Goal: Task Accomplishment & Management: Use online tool/utility

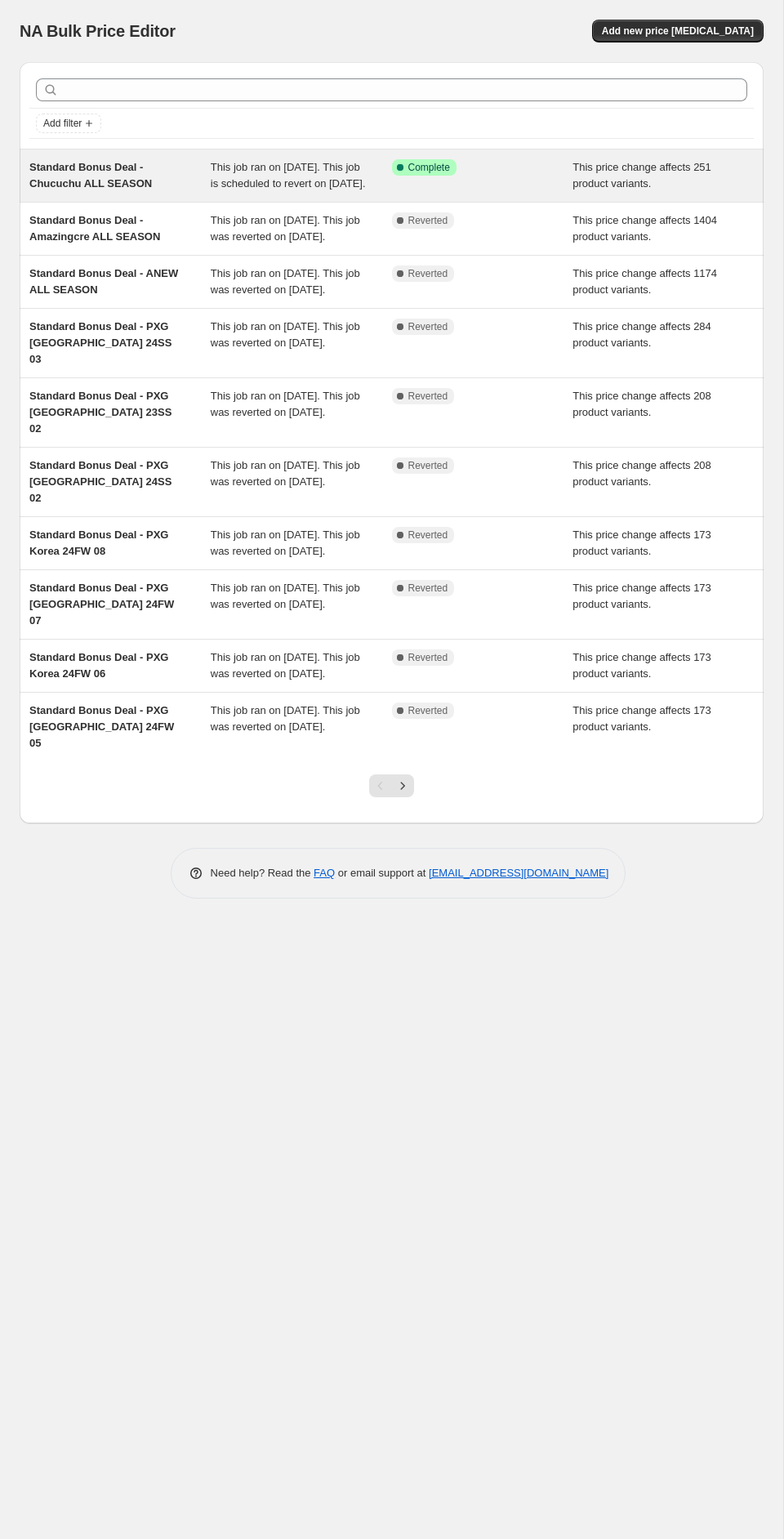
click at [166, 190] on div "Standard Bonus Deal - Chucuchu ALL SEASON" at bounding box center [119, 175] width 181 height 32
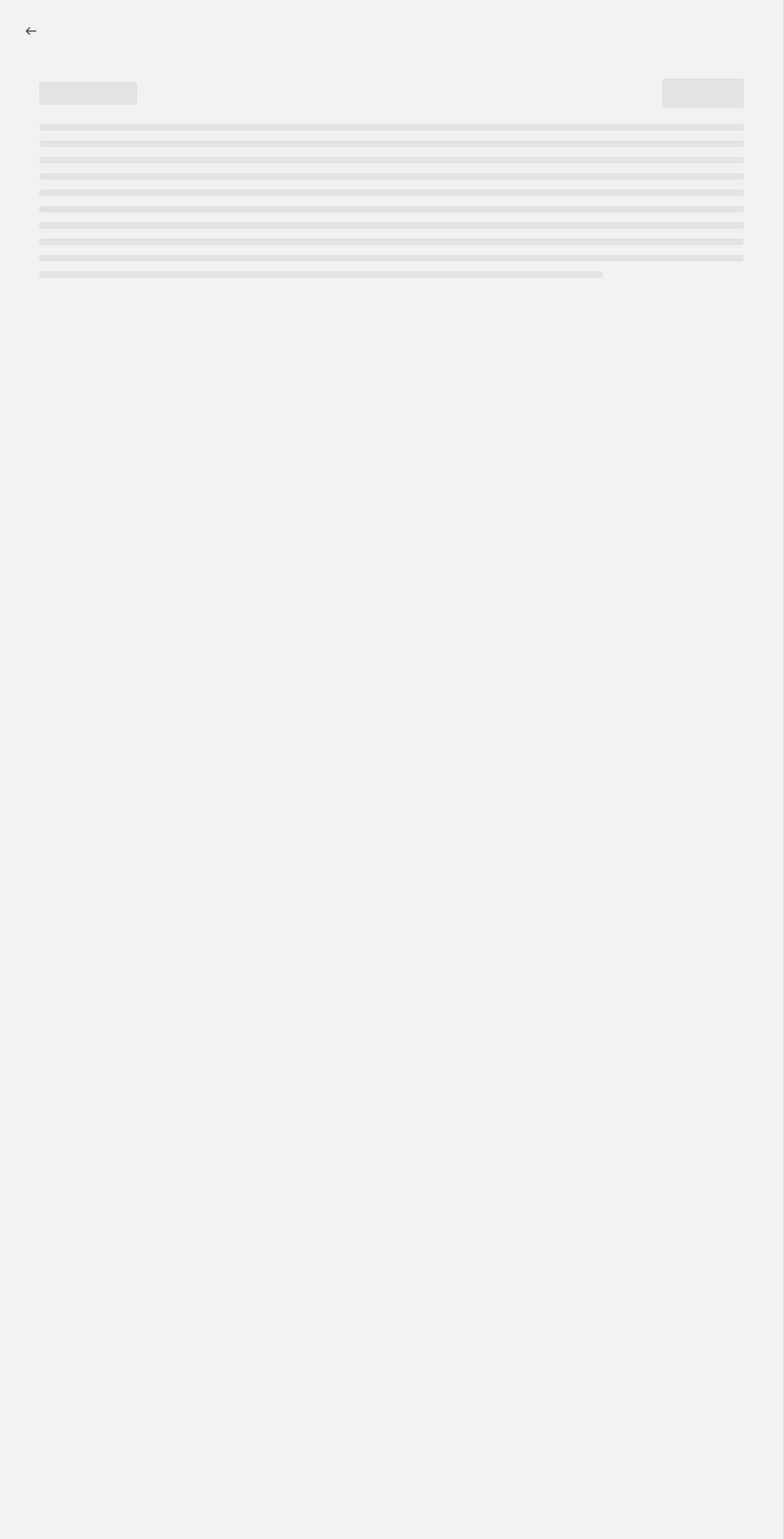
select select "ecap"
select select "remove"
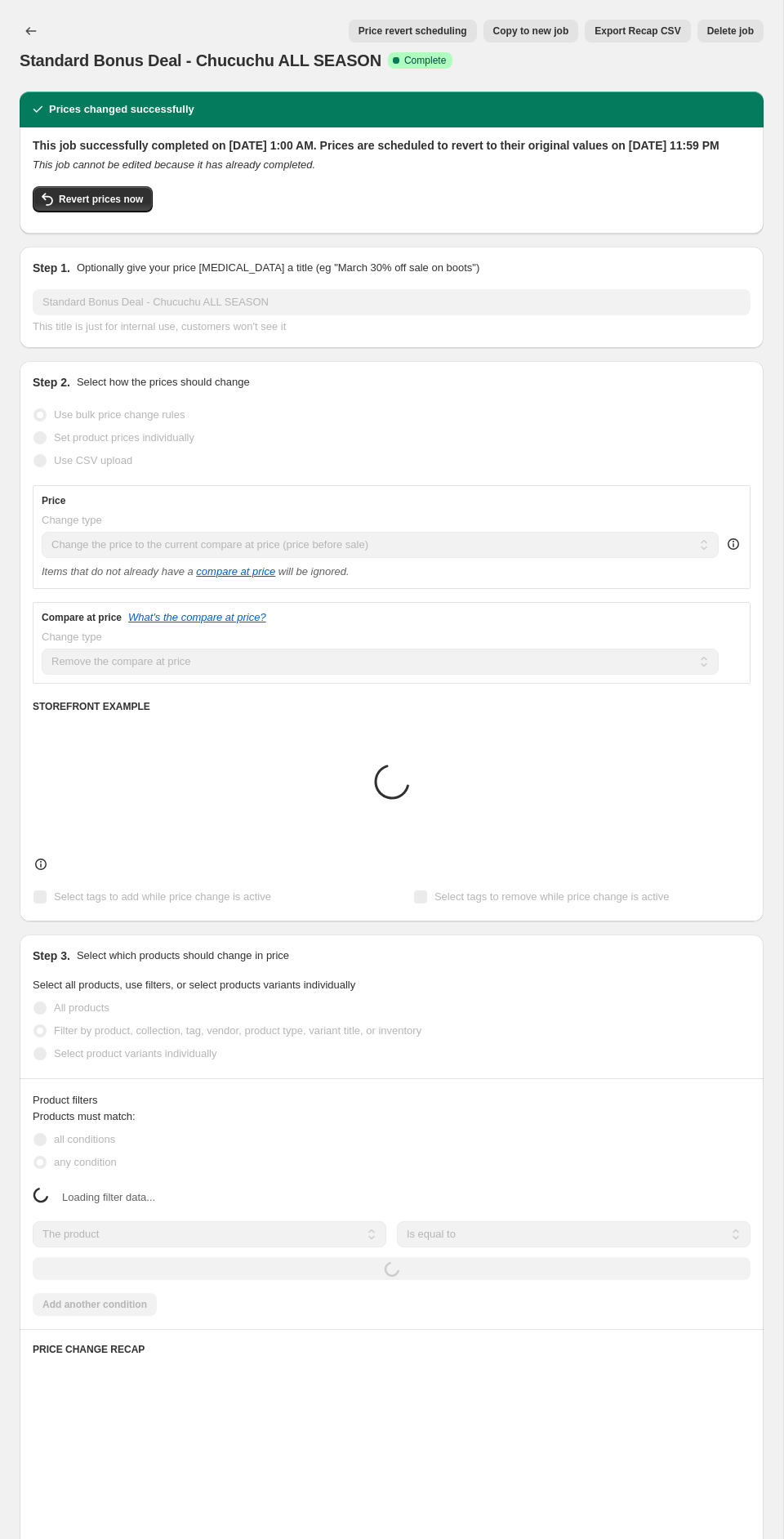
select select "collection"
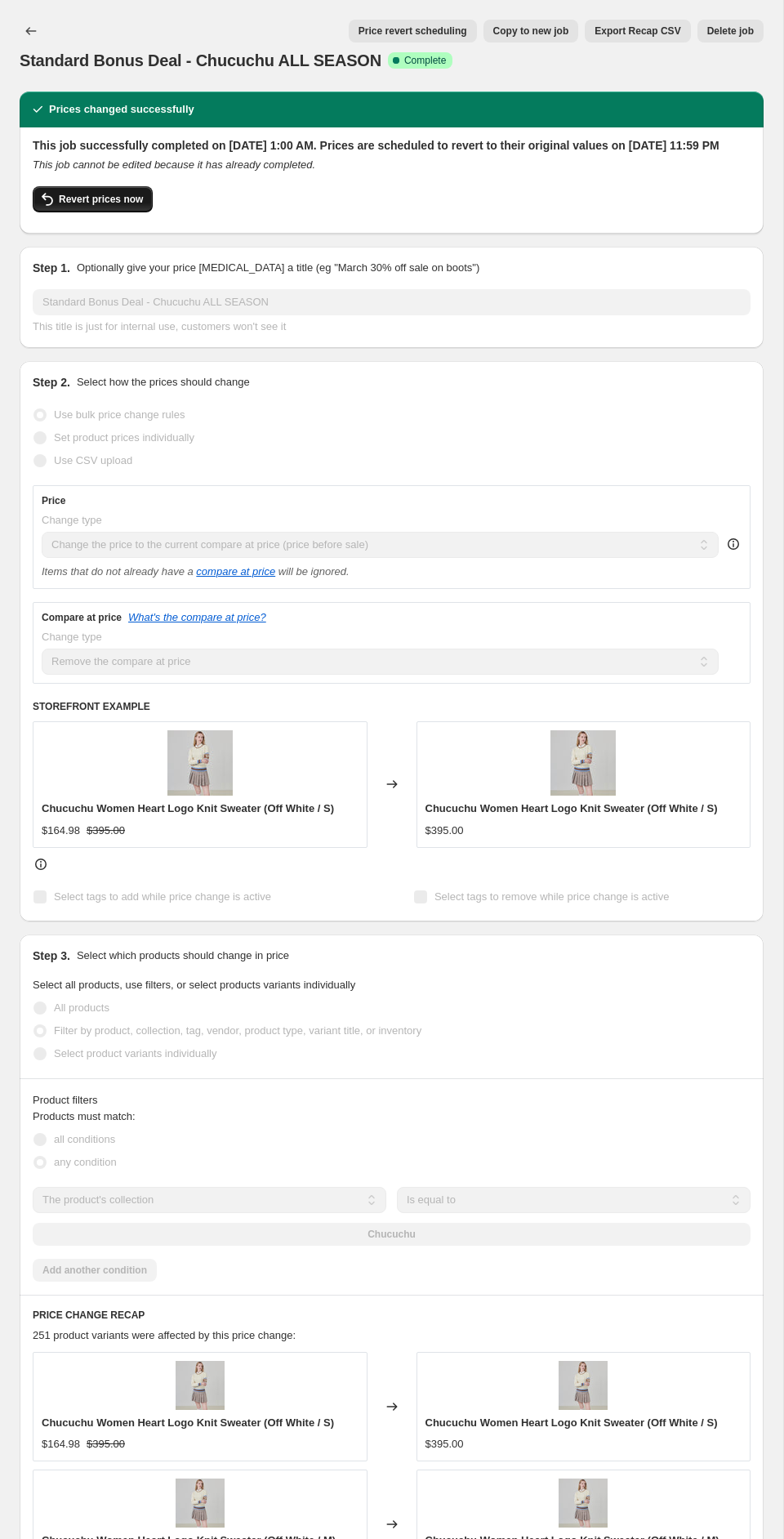
click at [106, 206] on span "Revert prices now" at bounding box center [100, 199] width 84 height 13
checkbox input "false"
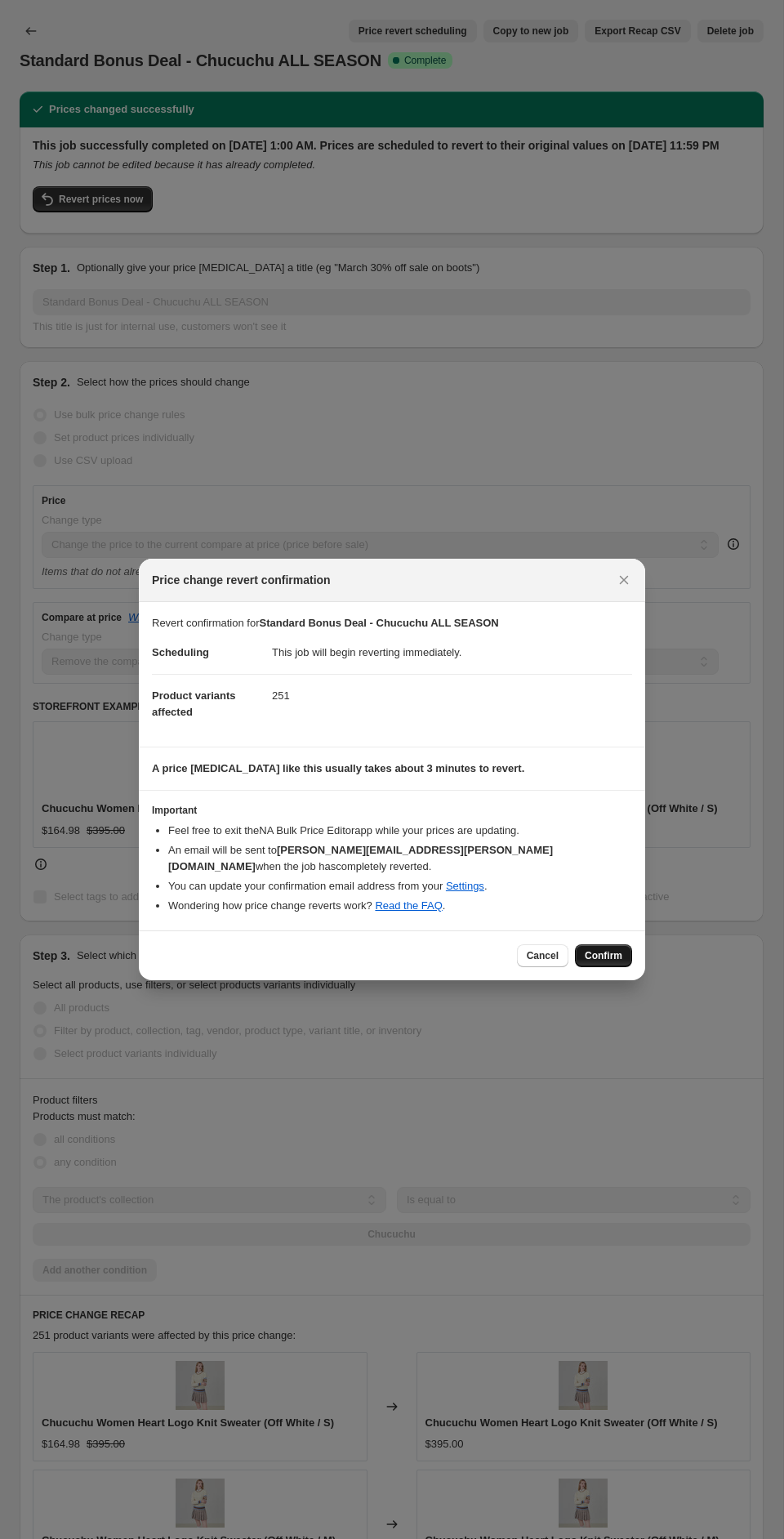
click at [612, 959] on span "Confirm" at bounding box center [603, 956] width 37 height 13
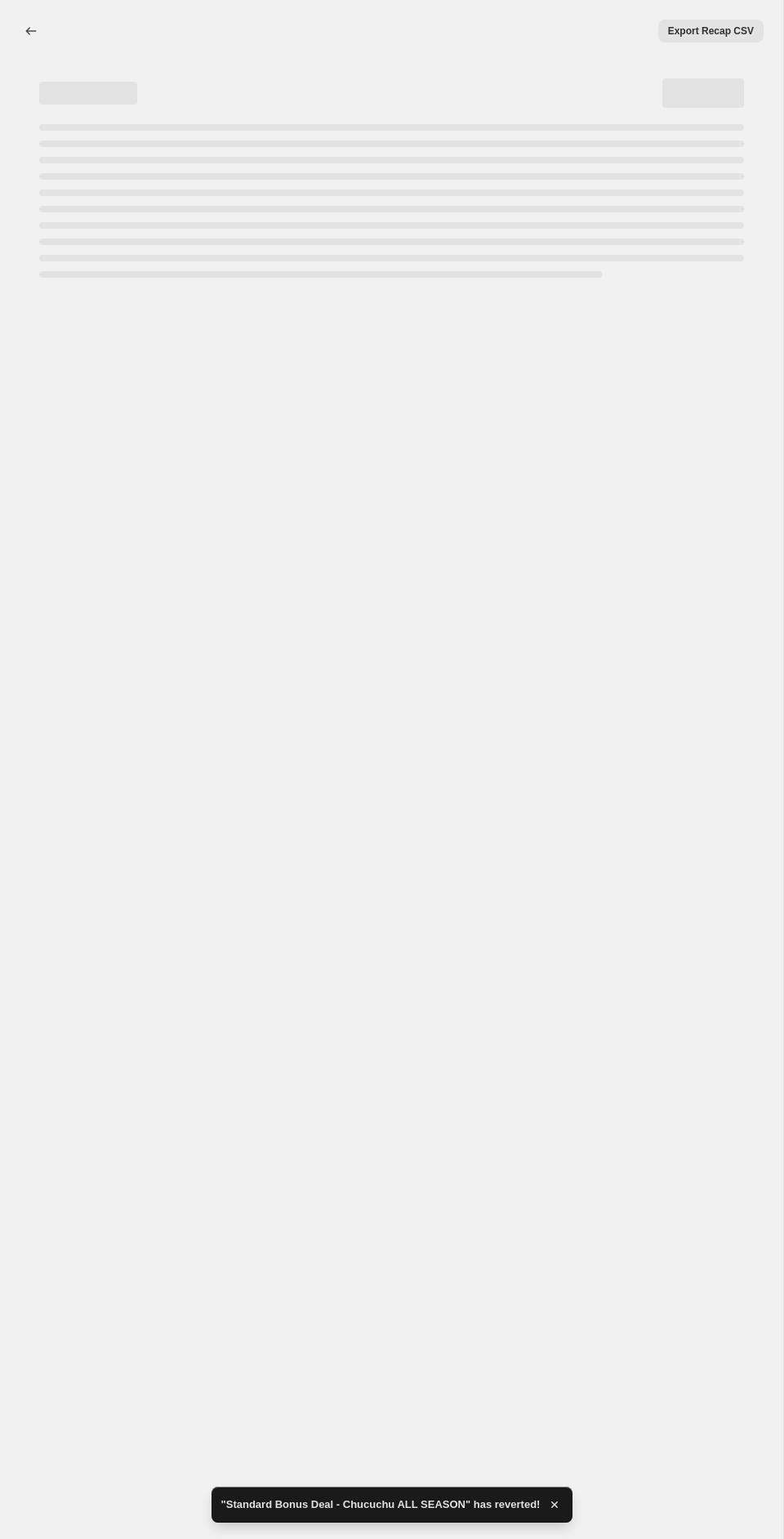
select select "ecap"
select select "remove"
select select "collection"
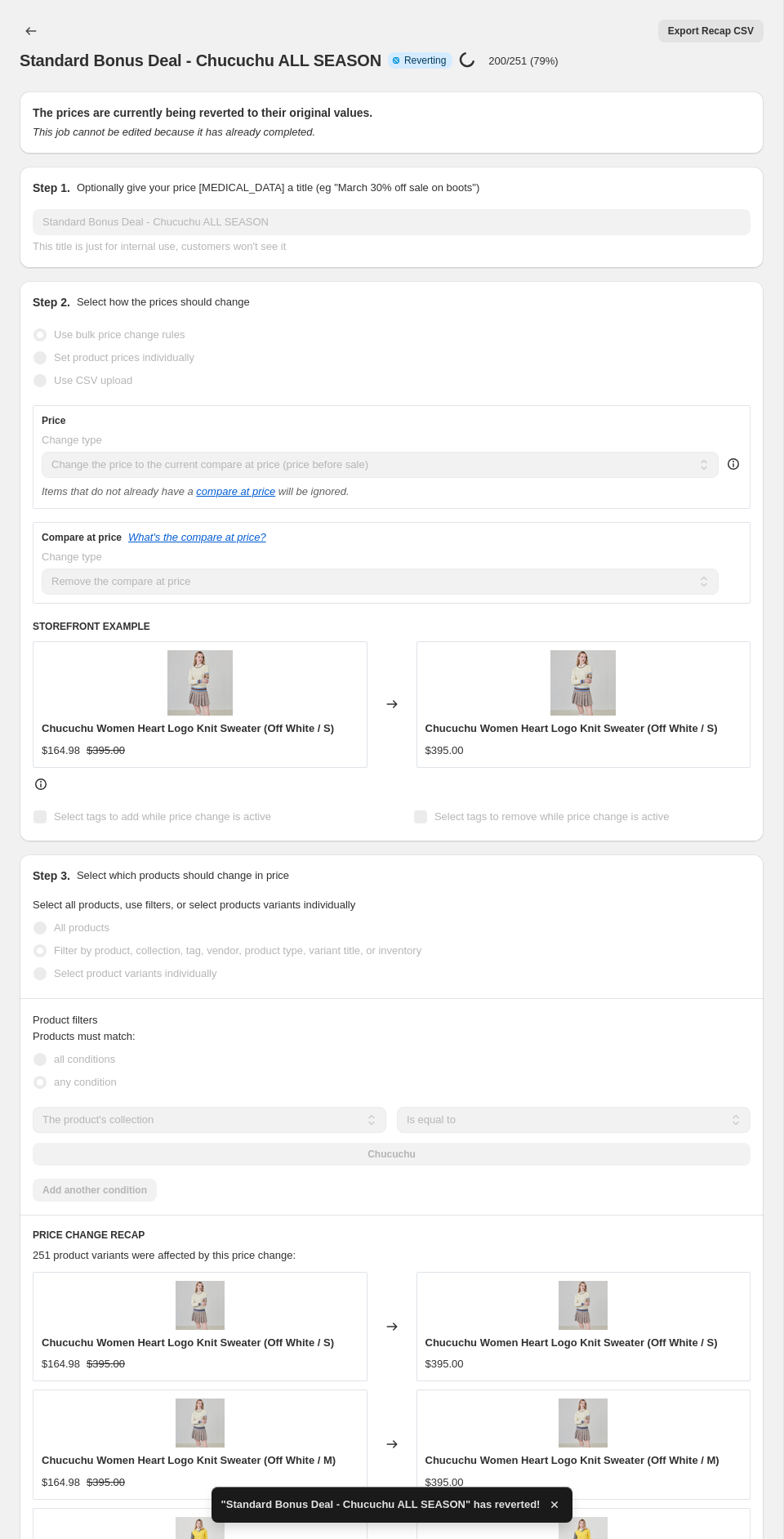
checkbox input "true"
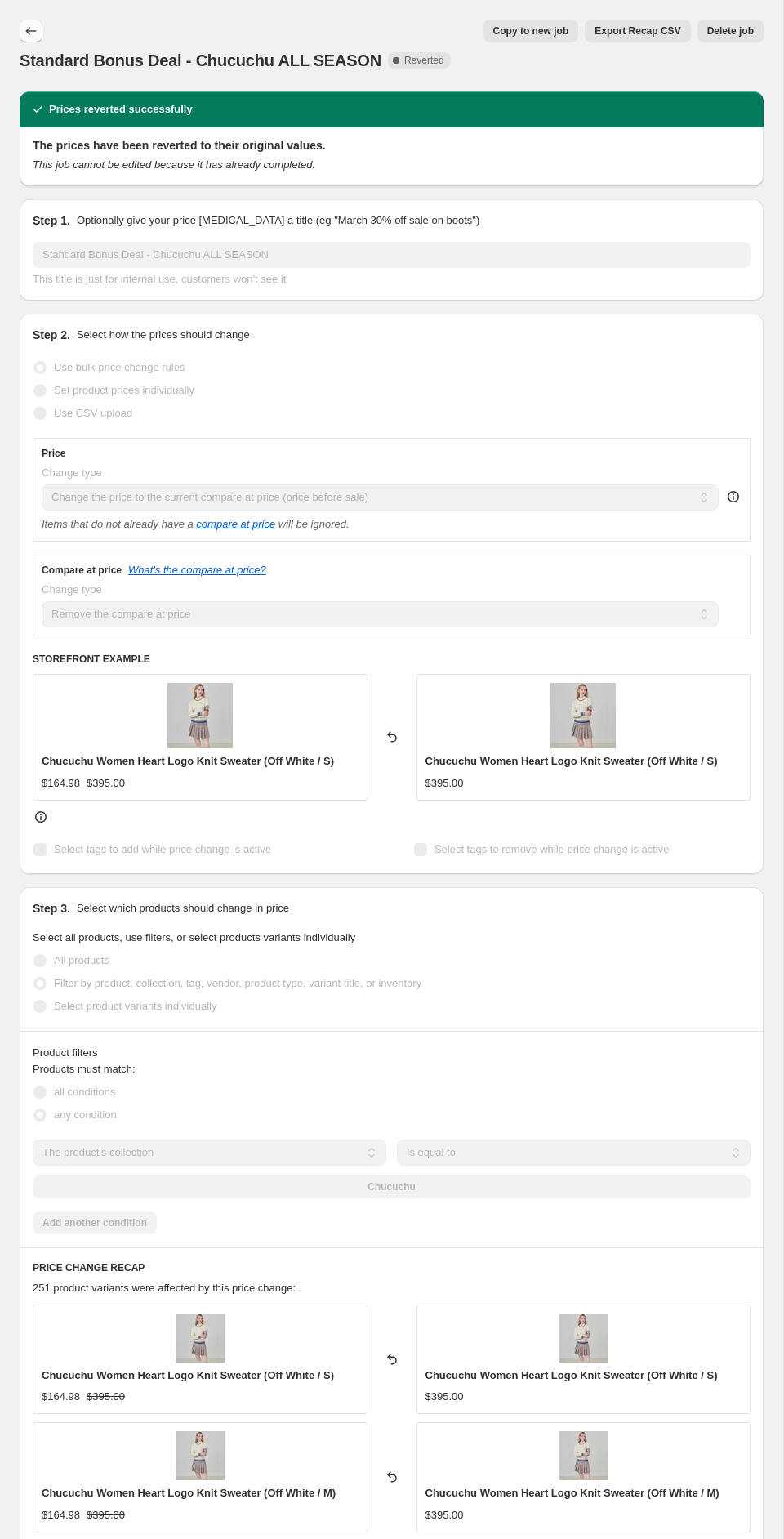
click at [32, 32] on icon "Price change jobs" at bounding box center [31, 32] width 17 height 17
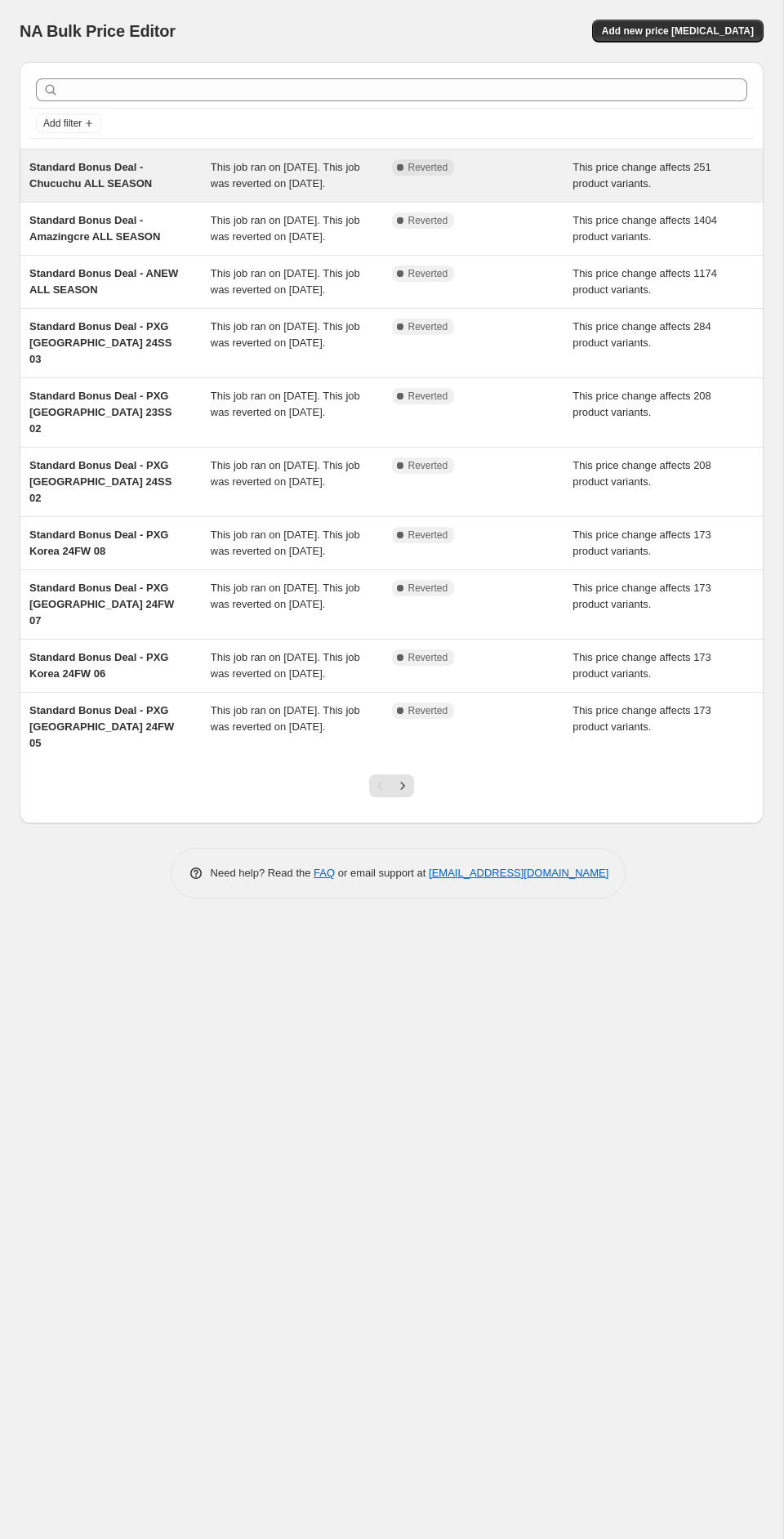
click at [119, 192] on div "Standard Bonus Deal - Chucuchu ALL SEASON" at bounding box center [119, 175] width 181 height 32
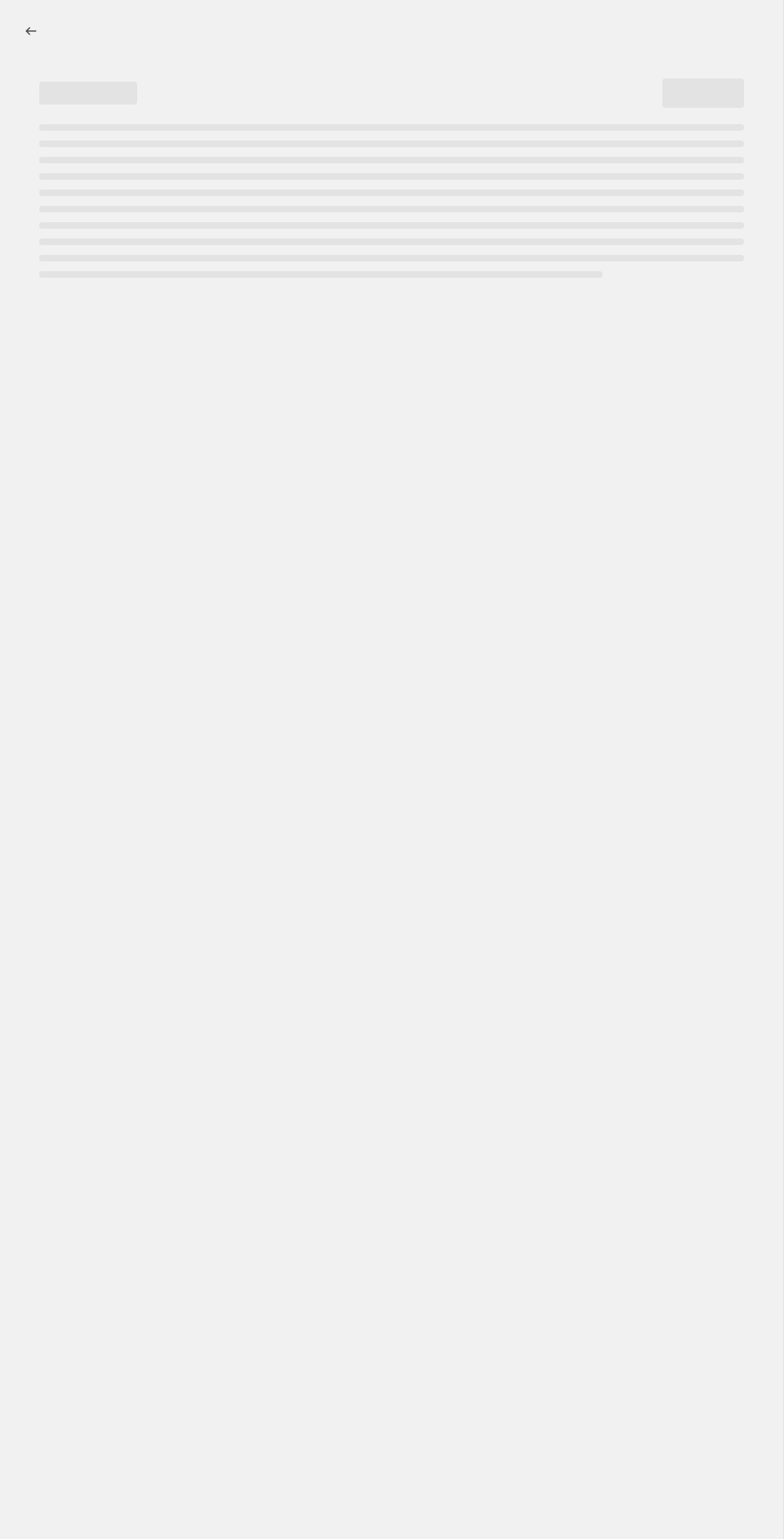
select select "ecap"
select select "remove"
select select "collection"
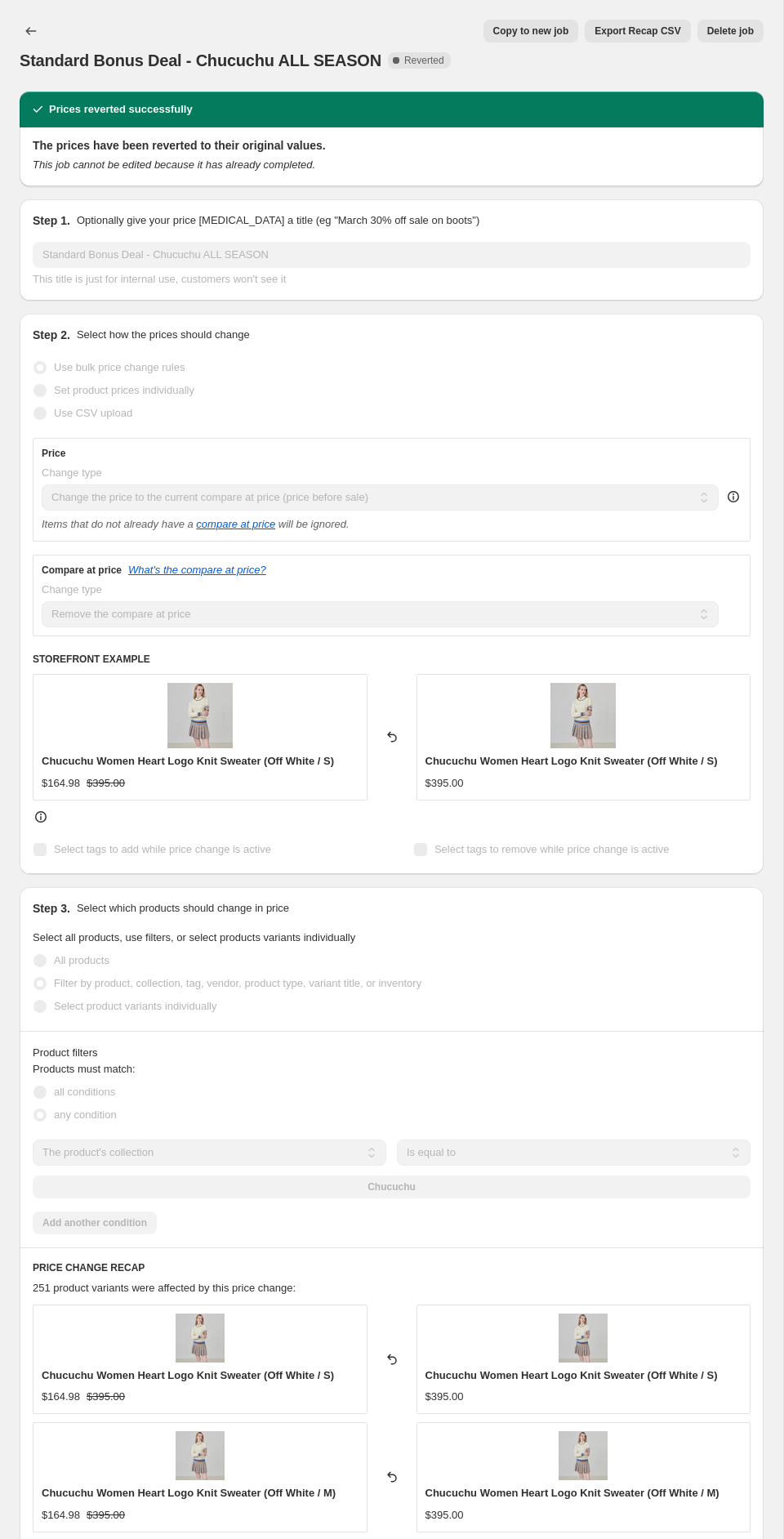
click at [553, 32] on span "Copy to new job" at bounding box center [531, 32] width 76 height 13
select select "ecap"
select select "remove"
select select "collection"
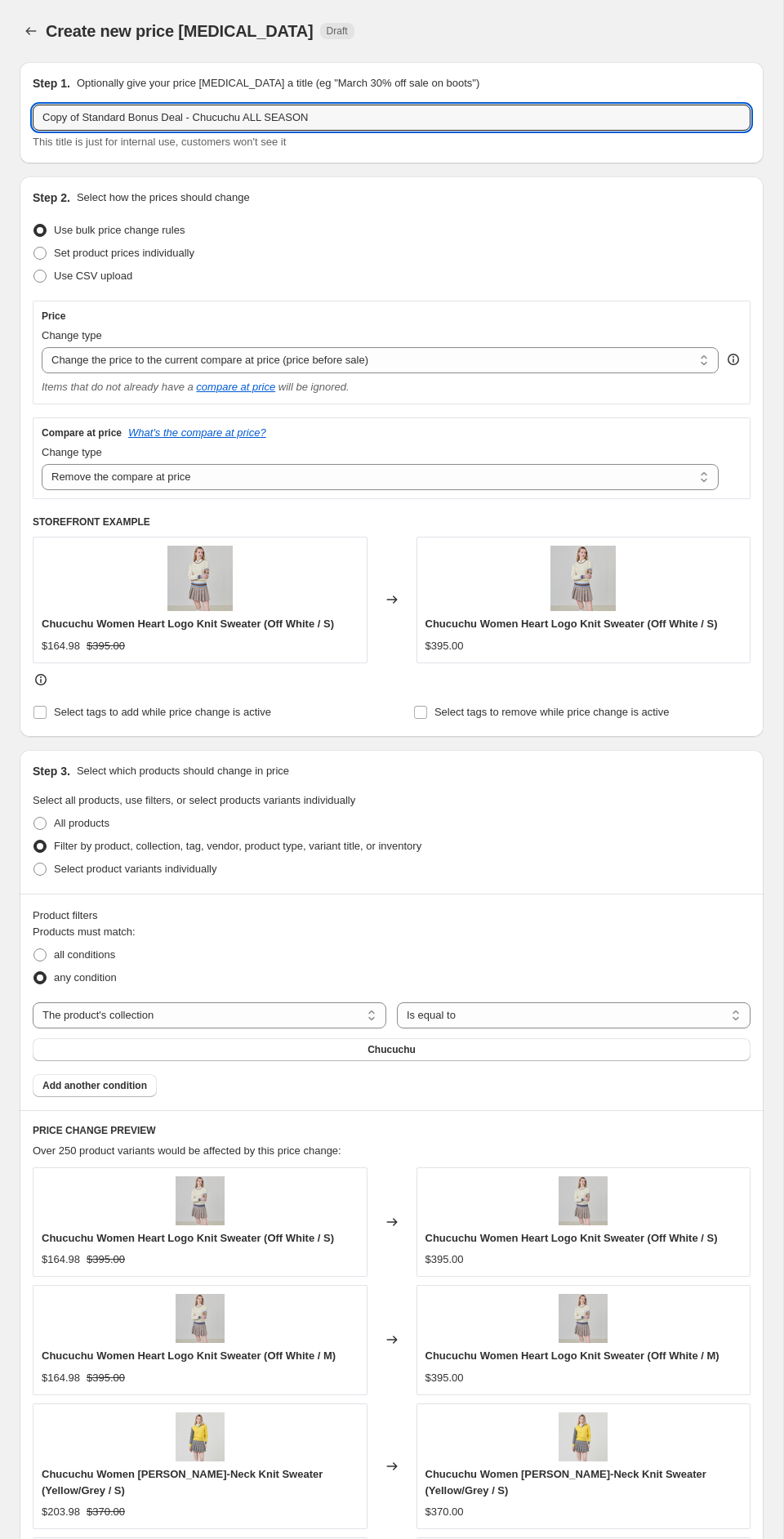
drag, startPoint x: 85, startPoint y: 119, endPoint x: 5, endPoint y: 119, distance: 80.0
click at [5, 119] on div "Create new price change job. This page is ready Create new price change job Dra…" at bounding box center [391, 1058] width 783 height 2116
click at [288, 123] on input "Standard Bonus Deal - Chucuchu ALL SEASON" at bounding box center [391, 118] width 718 height 27
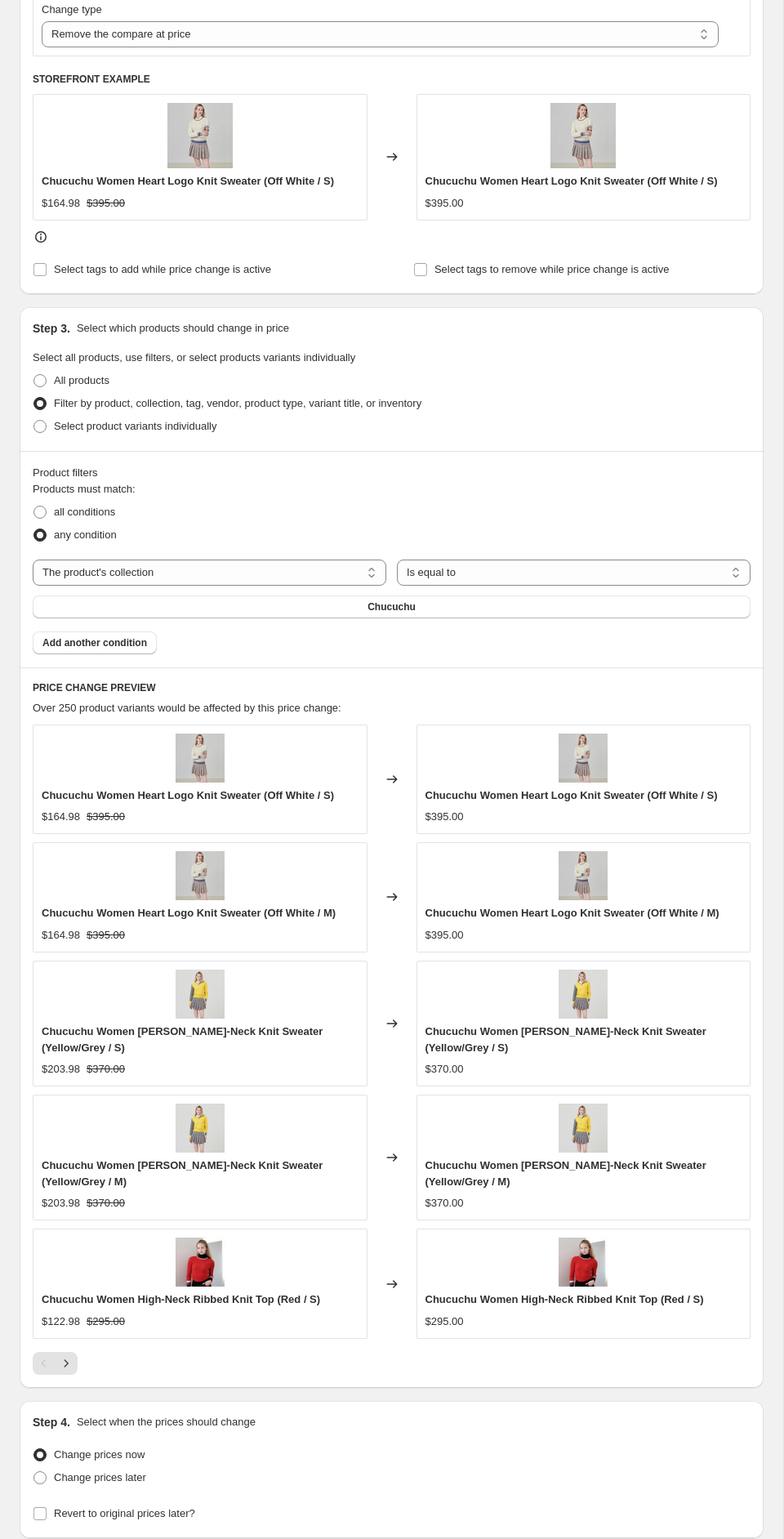
scroll to position [577, 0]
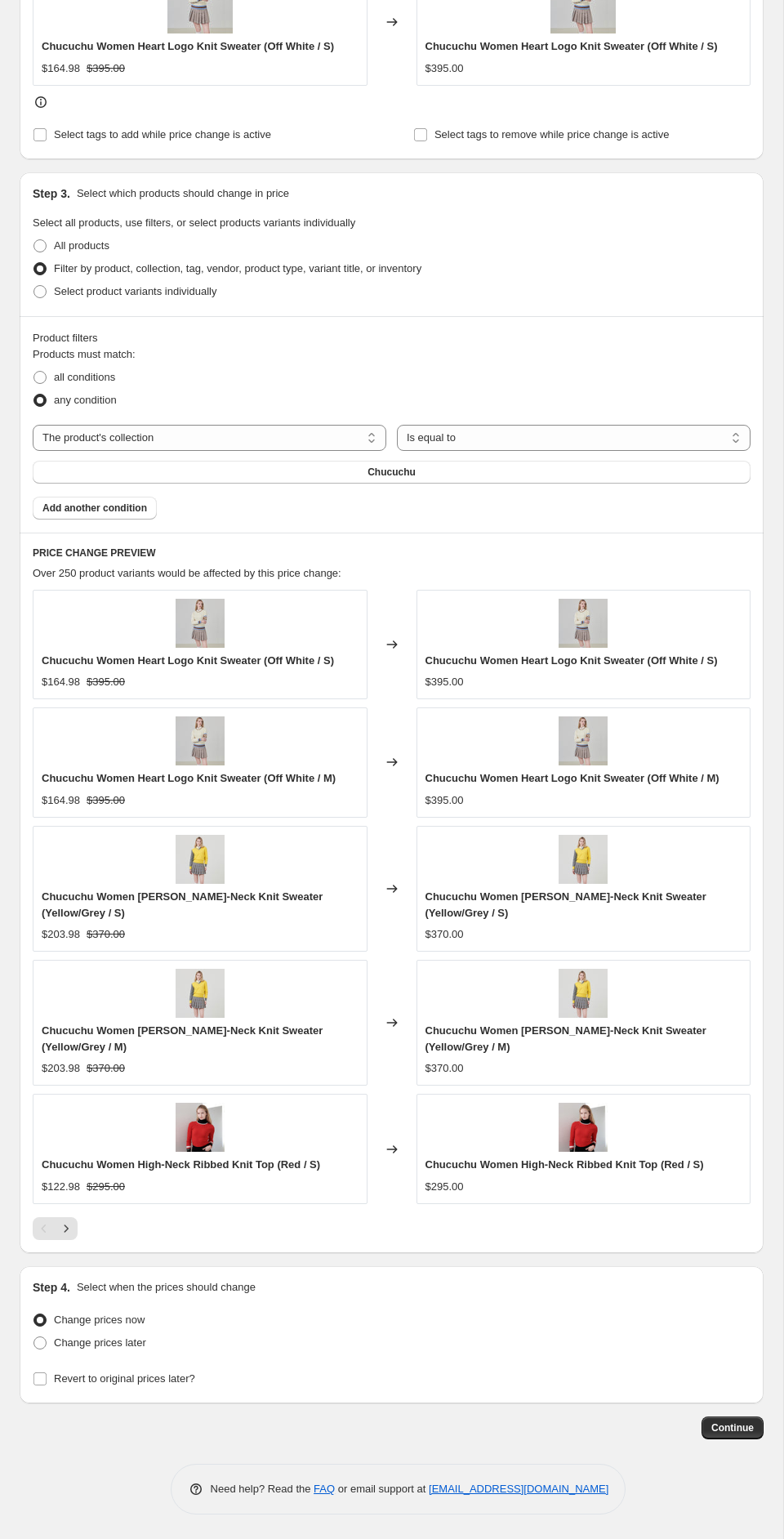
type input "Standard Bonus Deal - Chucuchu ALL SEASON 02"
click at [44, 1378] on input "Revert to original prices later?" at bounding box center [40, 1379] width 13 height 13
checkbox input "true"
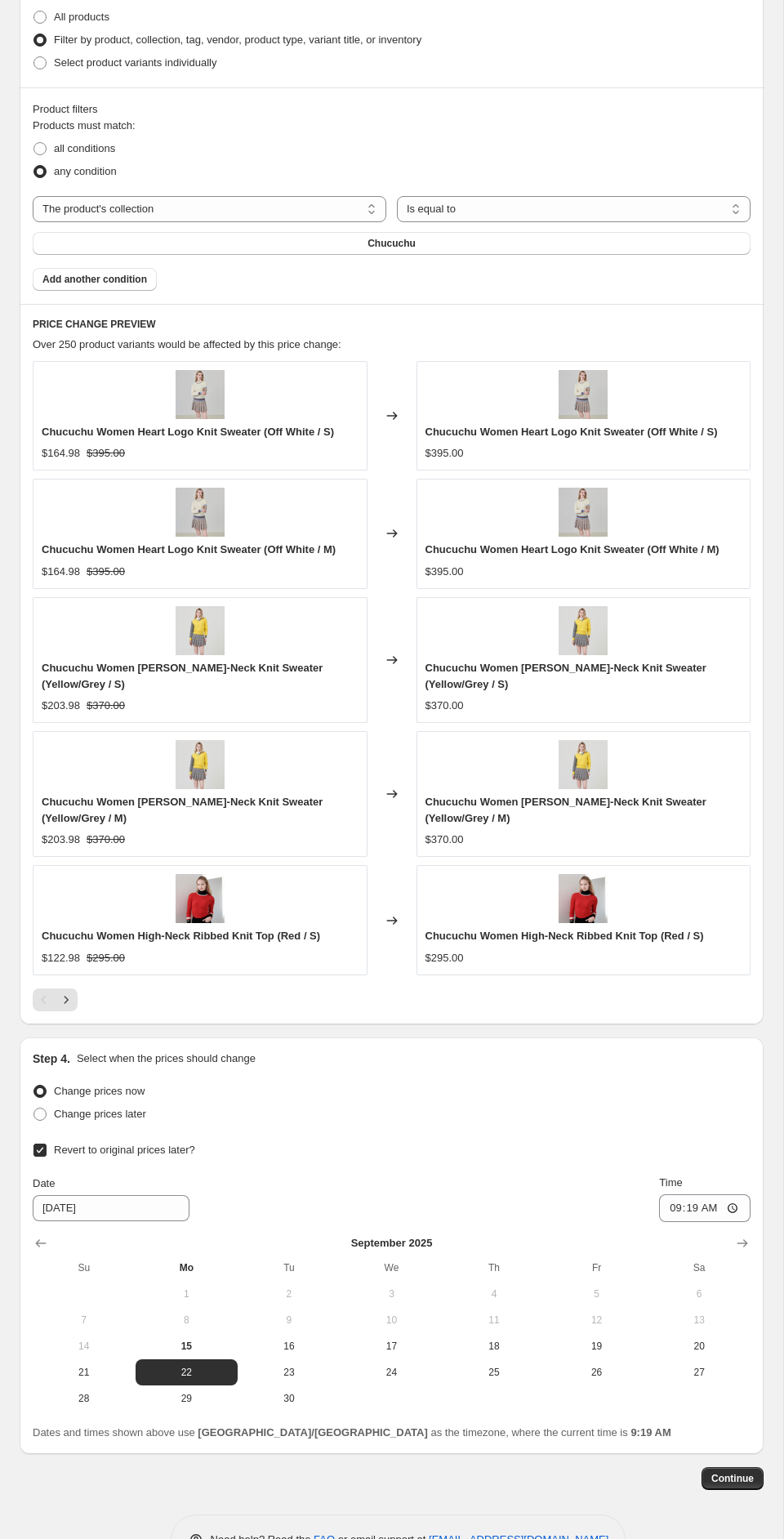
scroll to position [857, 0]
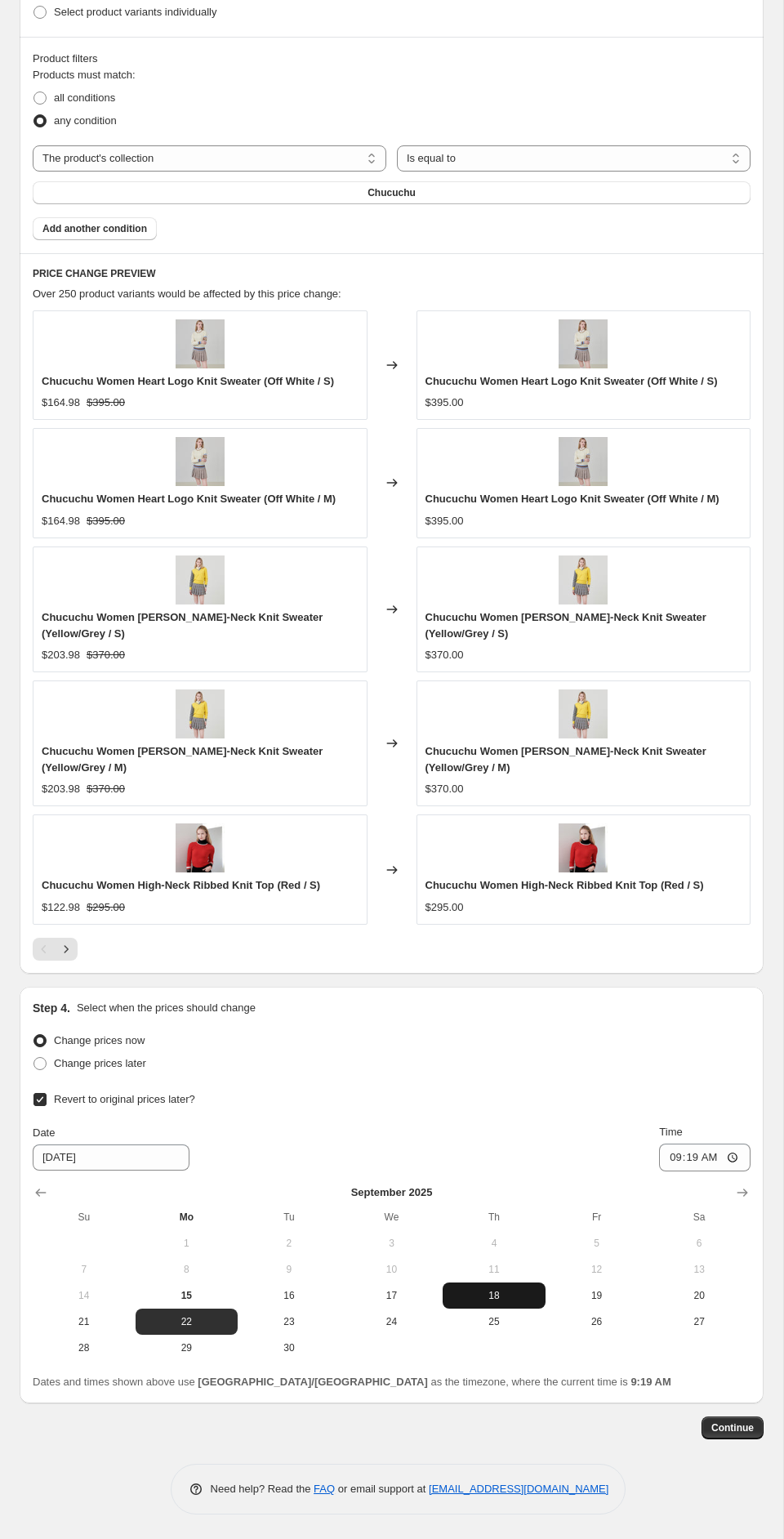
click at [495, 1294] on span "18" at bounding box center [494, 1295] width 90 height 13
type input "9/18/2025"
click at [734, 1157] on input "09:19" at bounding box center [704, 1157] width 91 height 27
type input "23:59"
click at [566, 1072] on div "Change prices later" at bounding box center [391, 1064] width 718 height 23
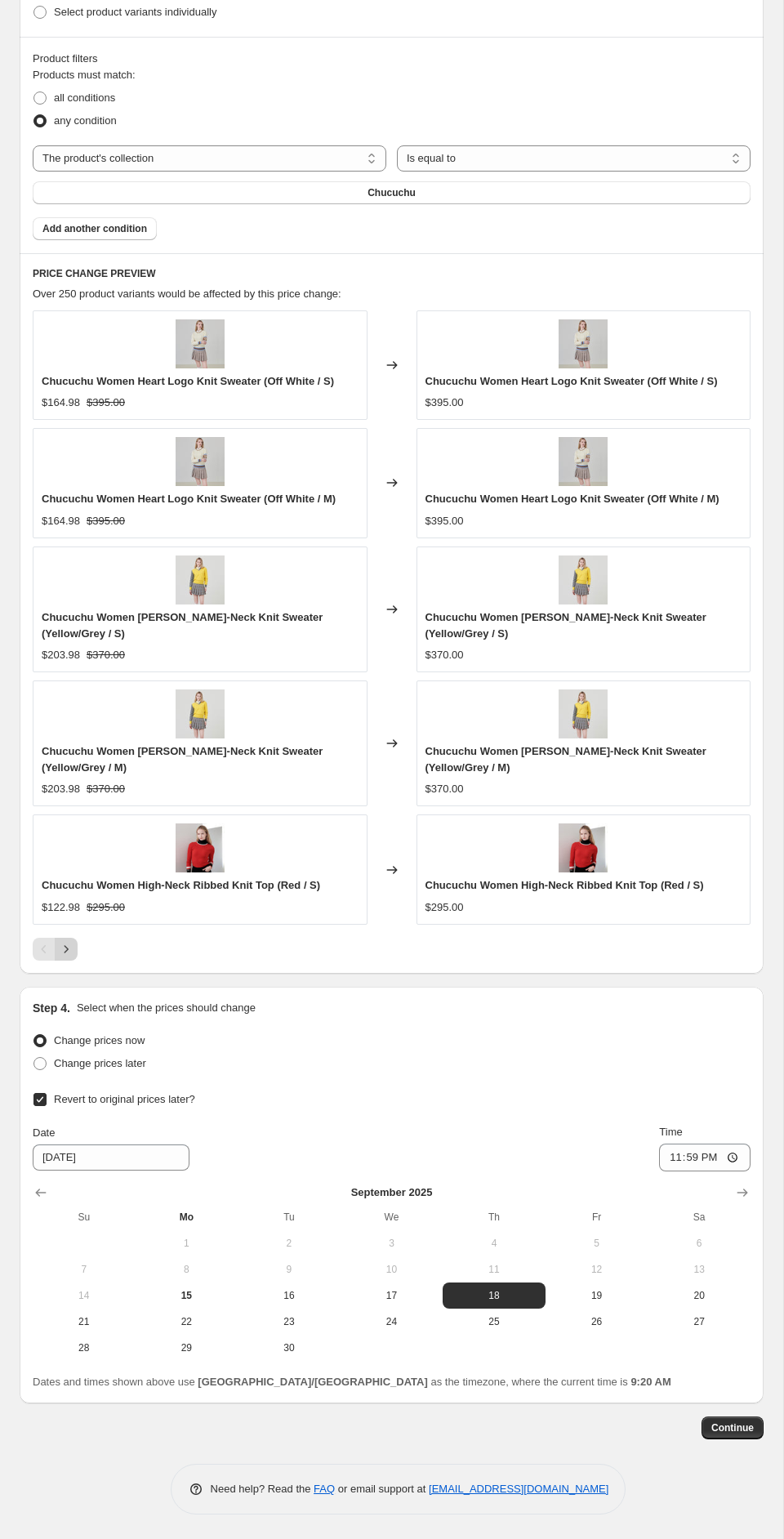
click at [63, 945] on icon "Next" at bounding box center [66, 949] width 17 height 17
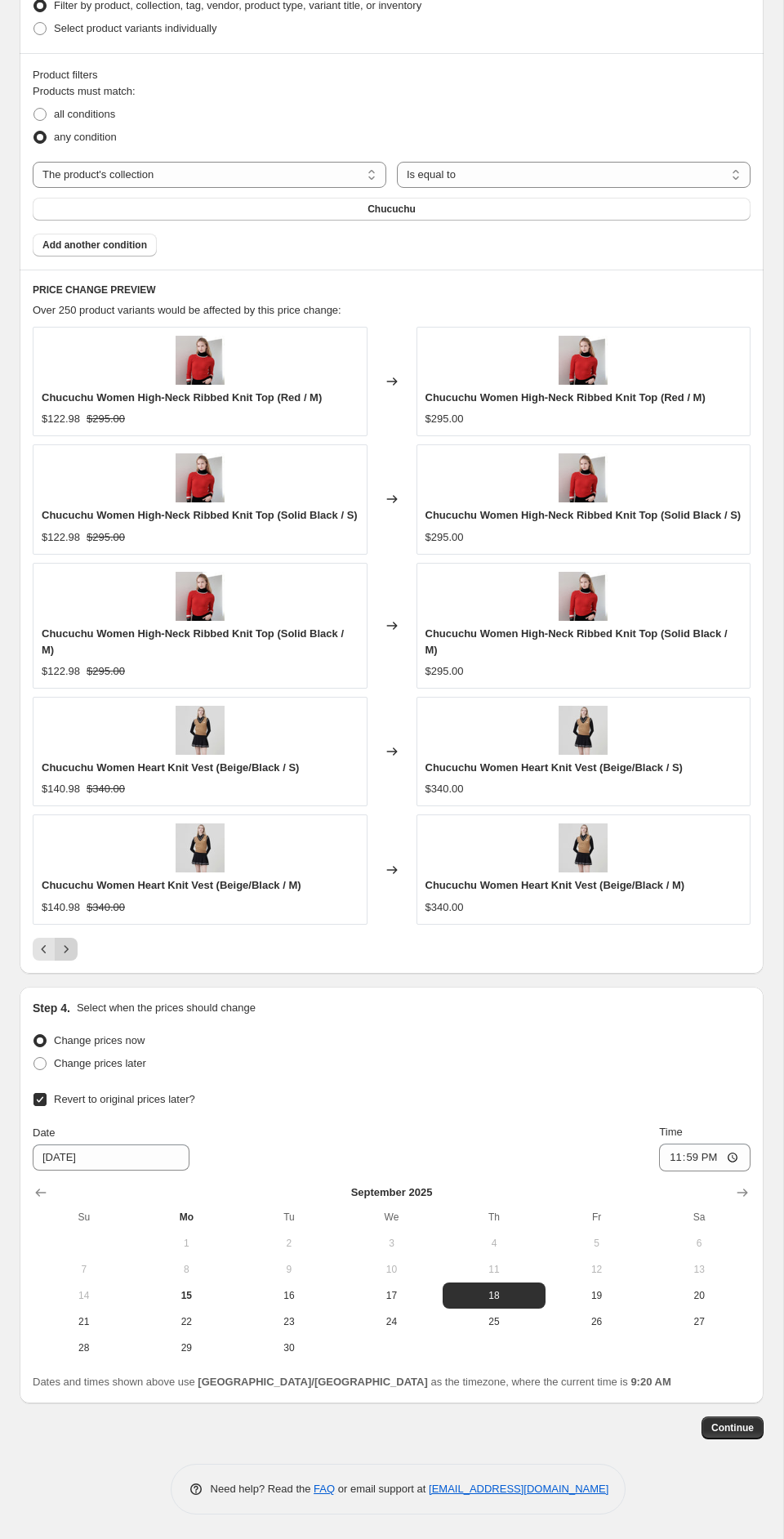
click at [63, 945] on icon "Next" at bounding box center [66, 949] width 17 height 17
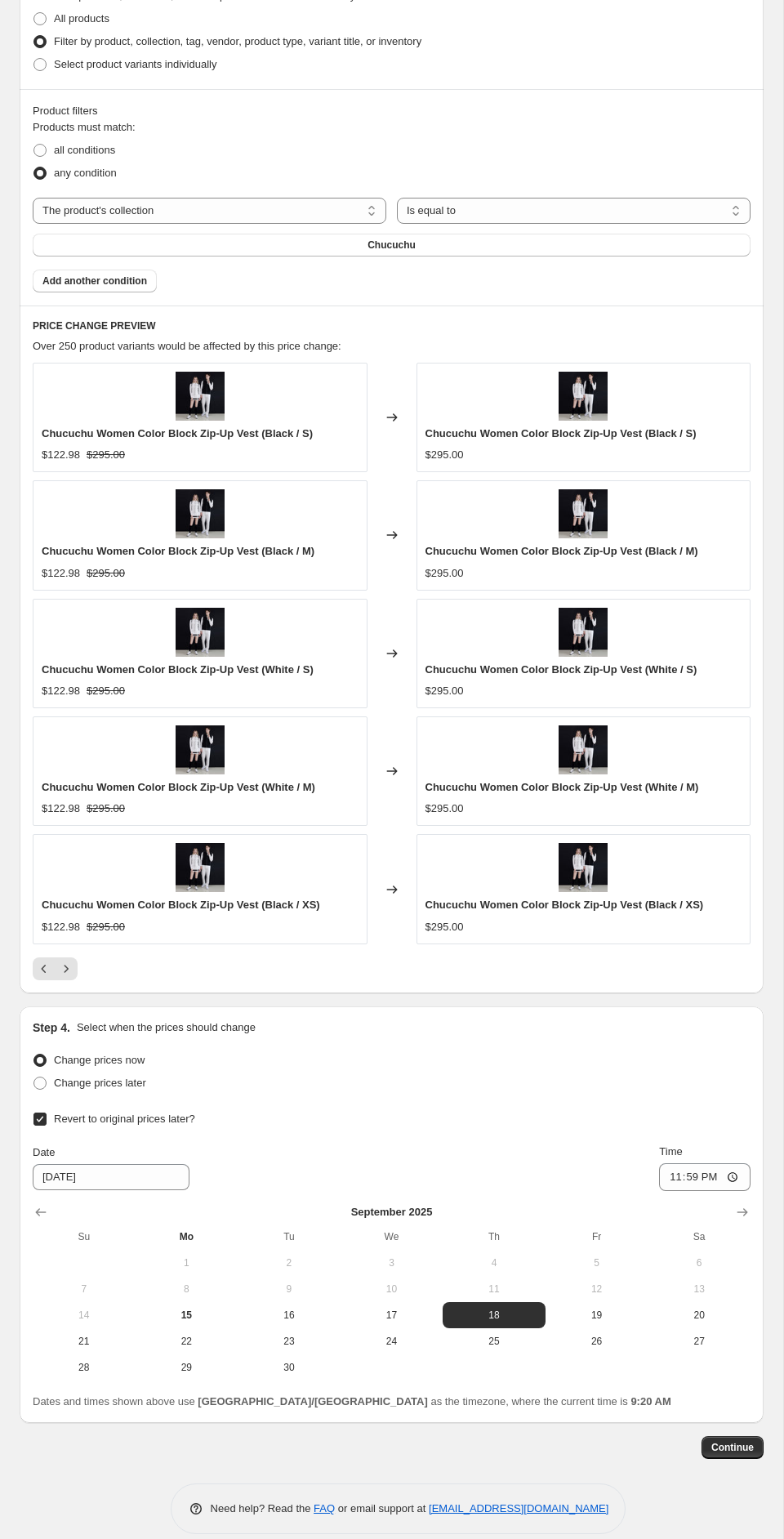
scroll to position [825, 0]
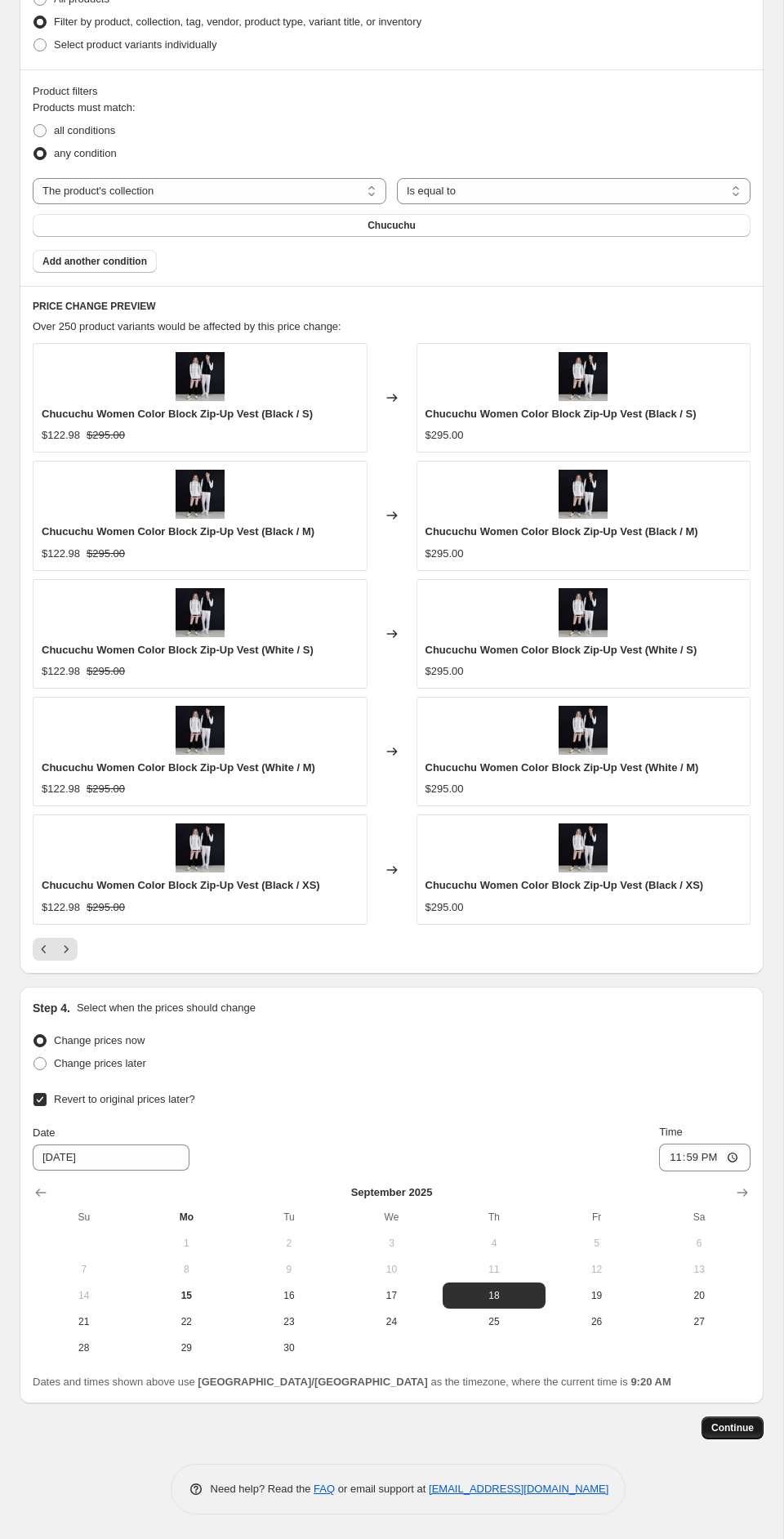
click at [724, 1427] on span "Continue" at bounding box center [732, 1428] width 42 height 13
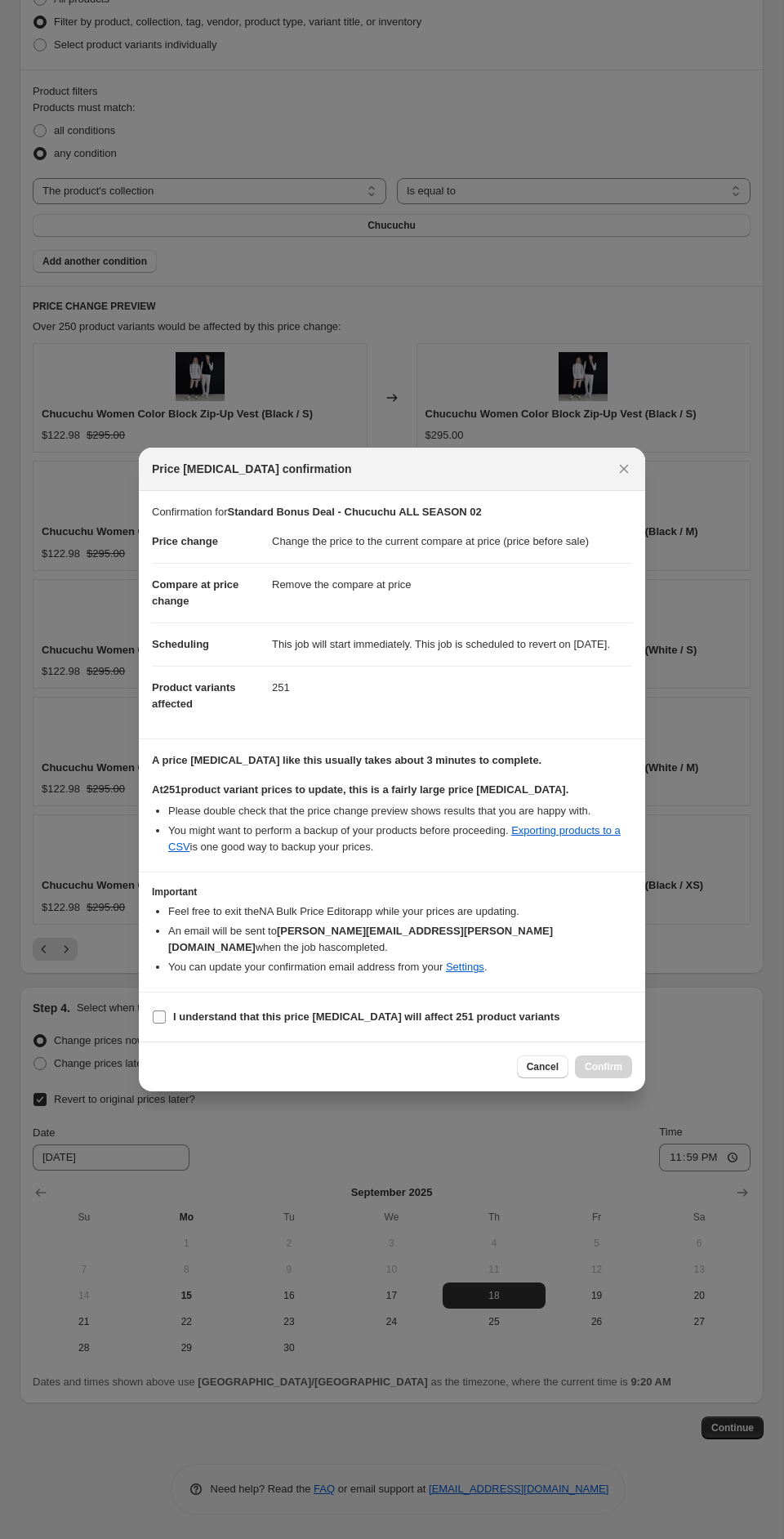
click at [222, 1021] on b "I understand that this price change job will affect 251 product variants" at bounding box center [366, 1016] width 386 height 12
click at [166, 1021] on input "I understand that this price change job will affect 251 product variants" at bounding box center [159, 1017] width 13 height 13
checkbox input "true"
click at [593, 1071] on span "Confirm" at bounding box center [603, 1066] width 37 height 13
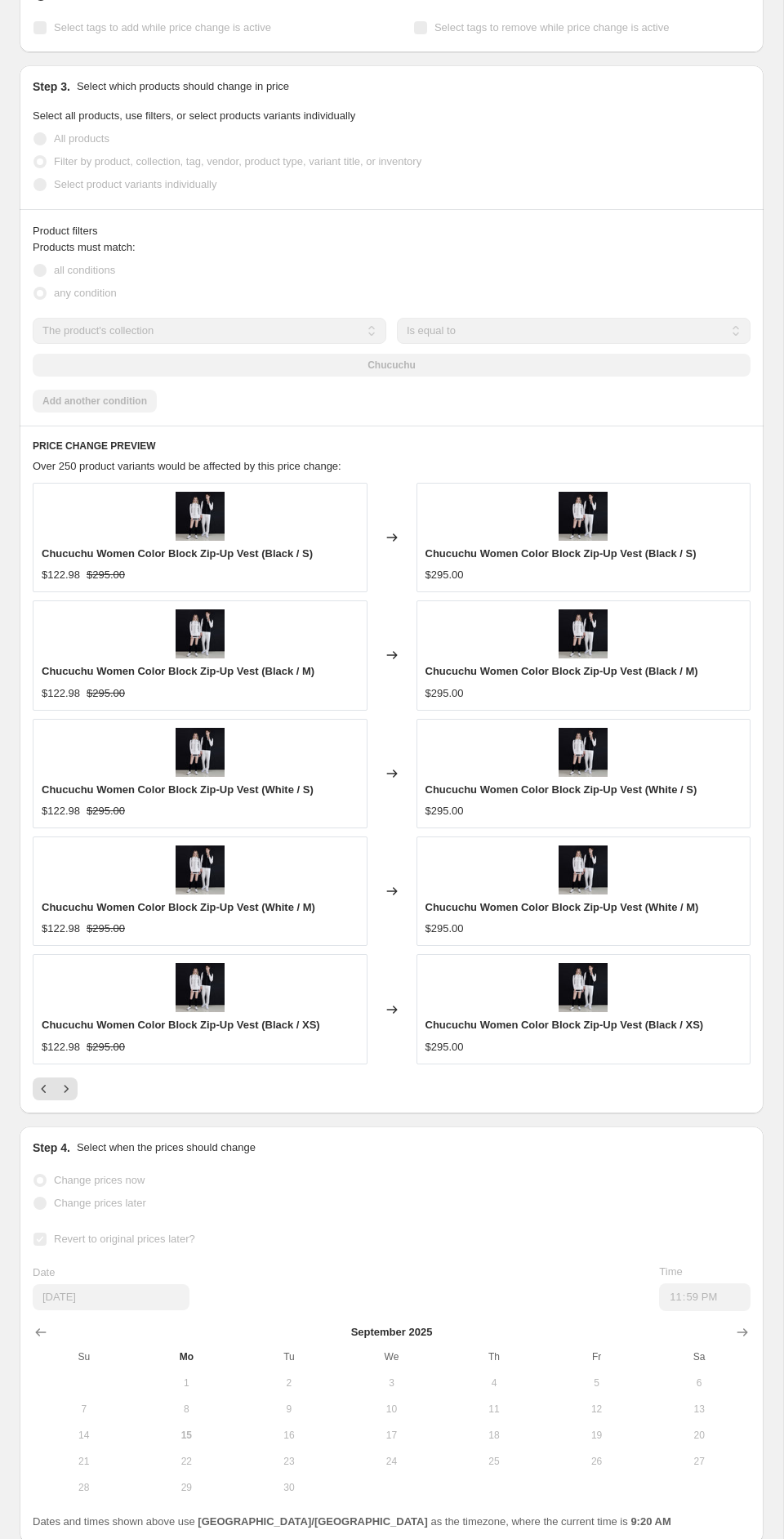
scroll to position [867, 0]
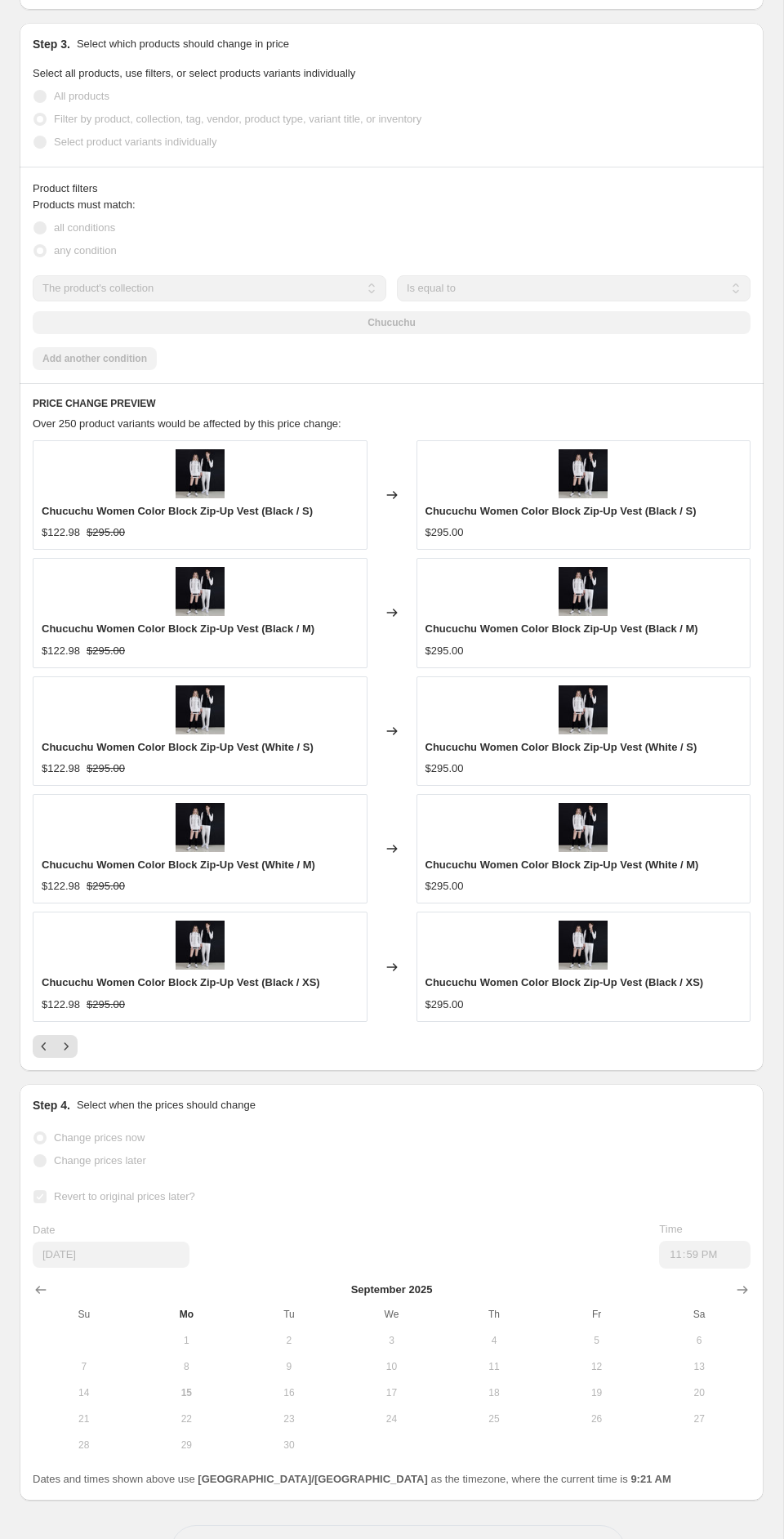
select select "ecap"
select select "remove"
select select "collection"
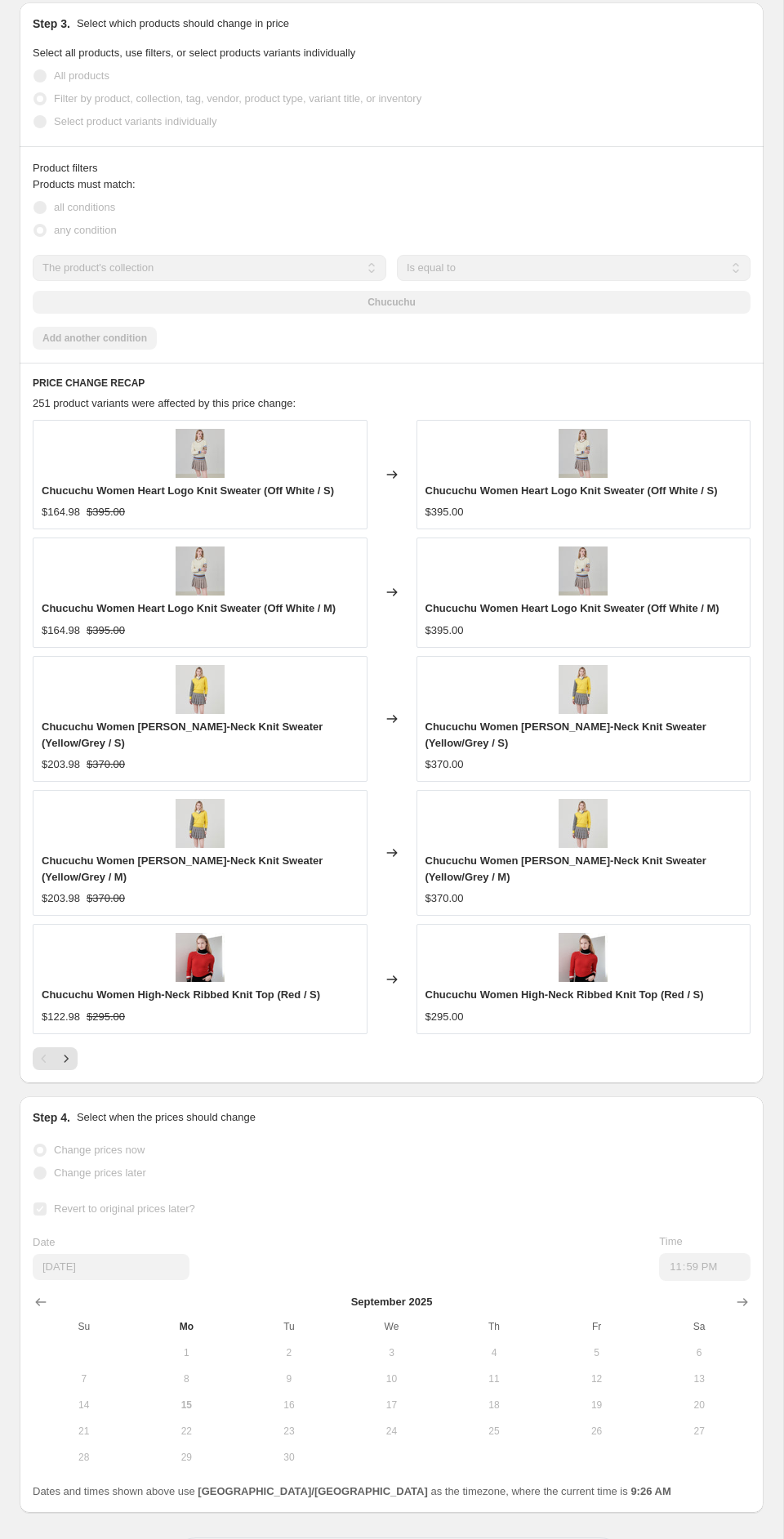
scroll to position [0, 0]
